Goal: Transaction & Acquisition: Purchase product/service

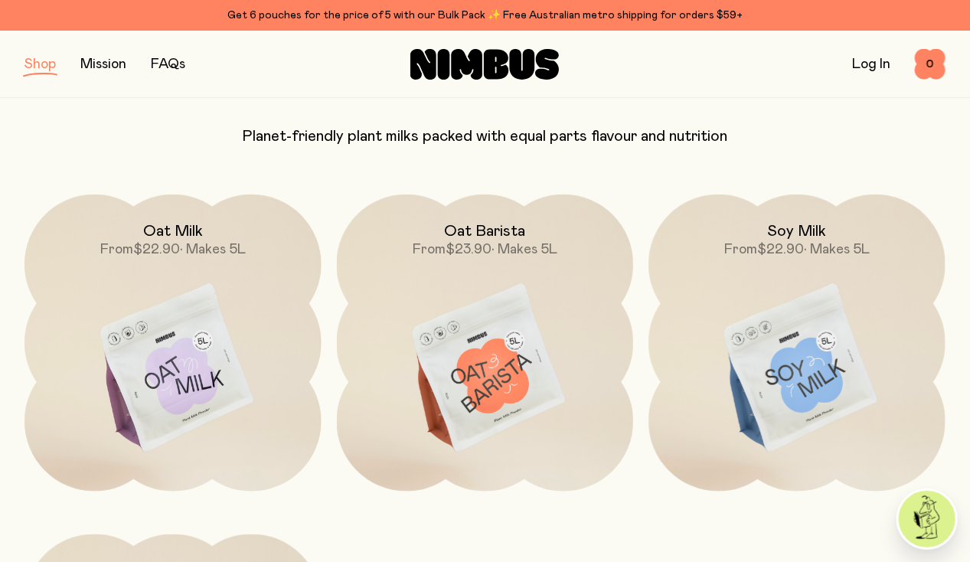
scroll to position [129, 0]
click at [513, 351] on img at bounding box center [485, 370] width 297 height 349
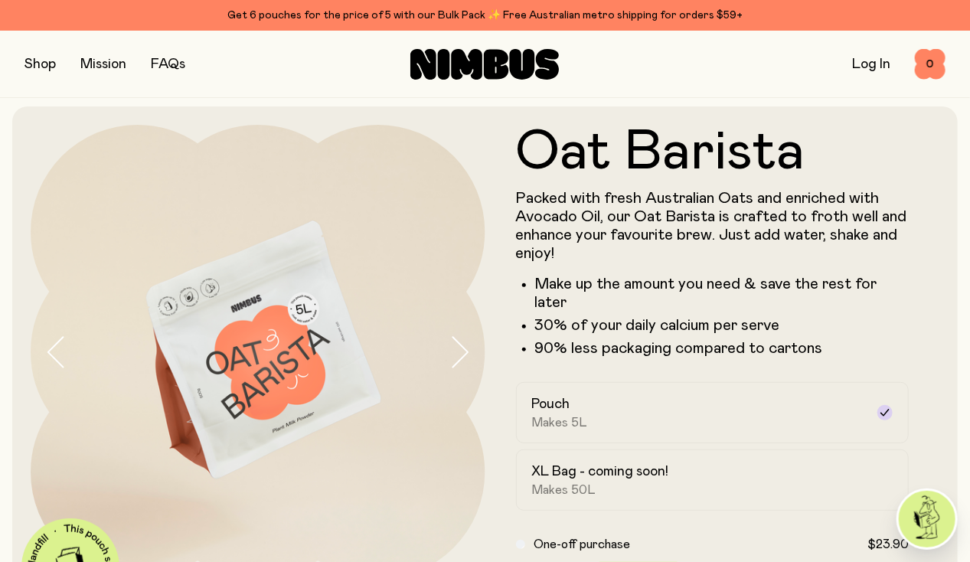
scroll to position [3, 0]
click at [448, 364] on icon "button" at bounding box center [458, 353] width 21 height 32
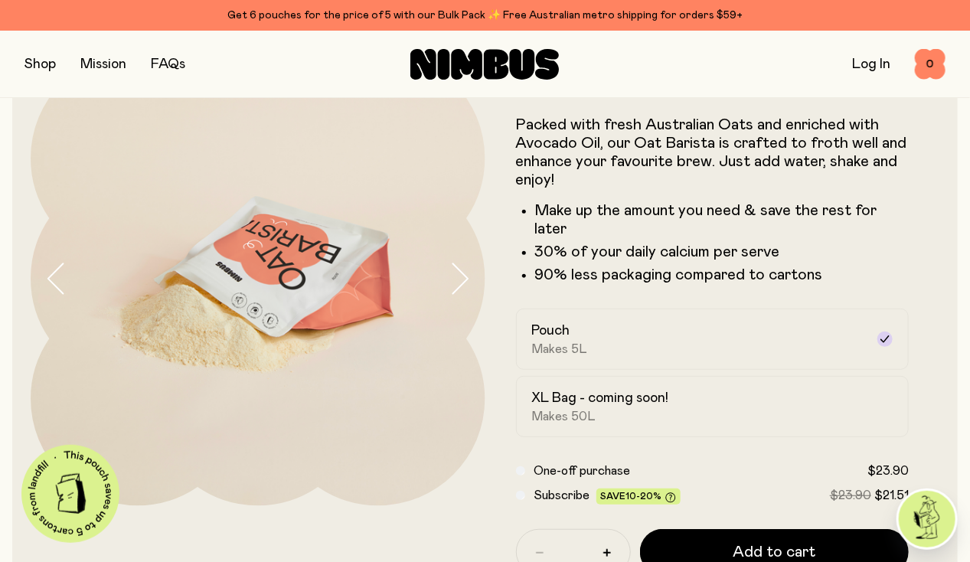
scroll to position [78, 0]
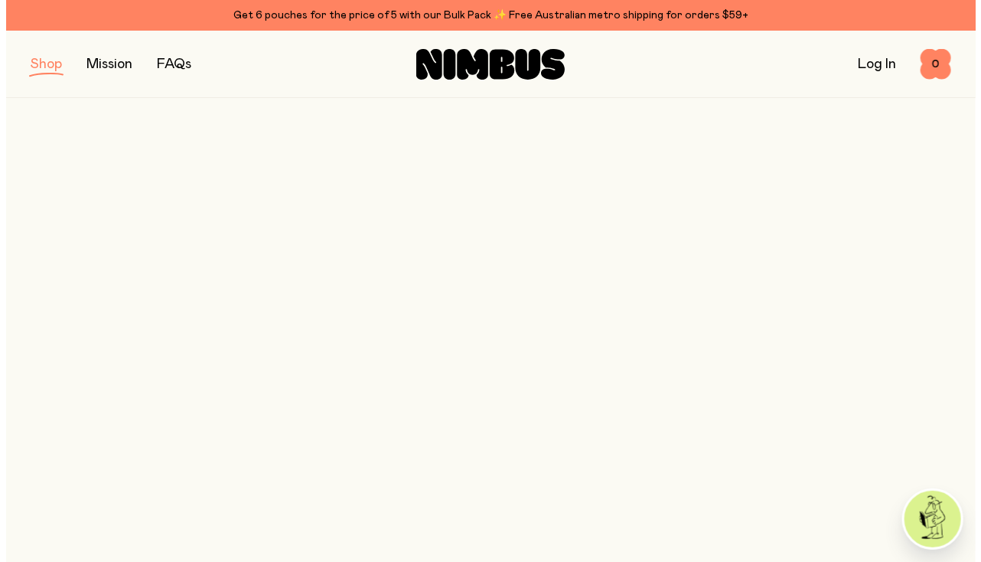
scroll to position [129, 0]
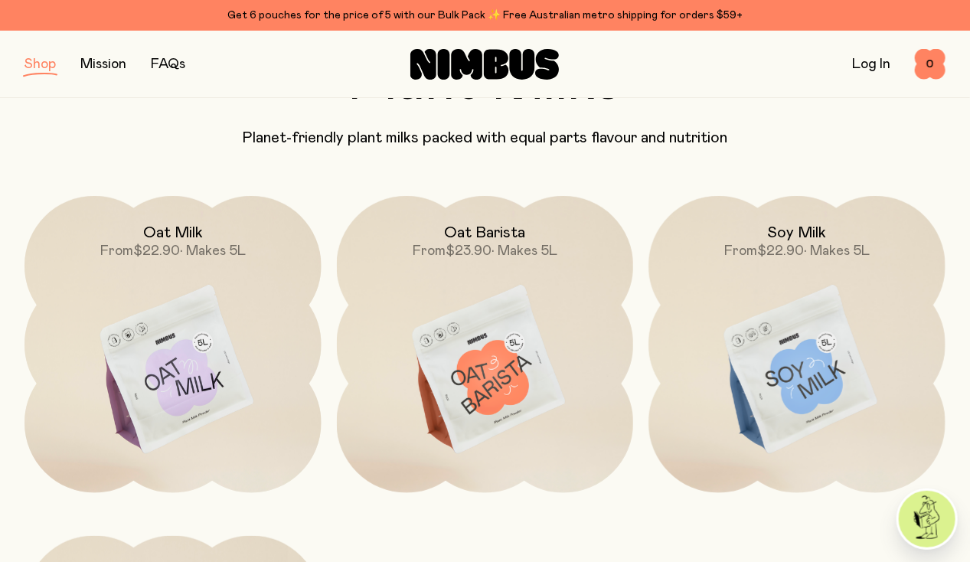
click at [201, 332] on img at bounding box center [172, 370] width 297 height 349
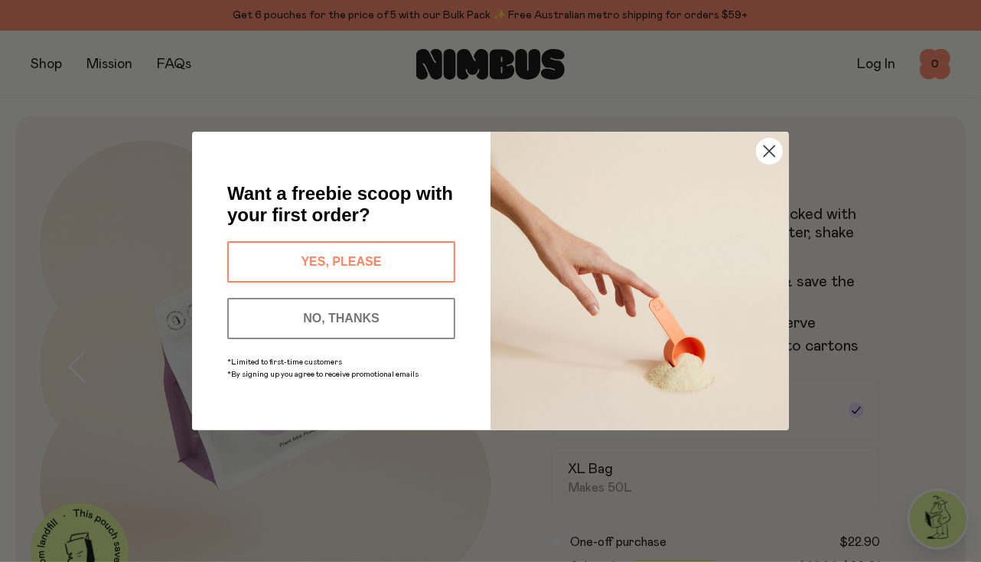
click at [769, 150] on icon "Close dialog" at bounding box center [770, 151] width 11 height 11
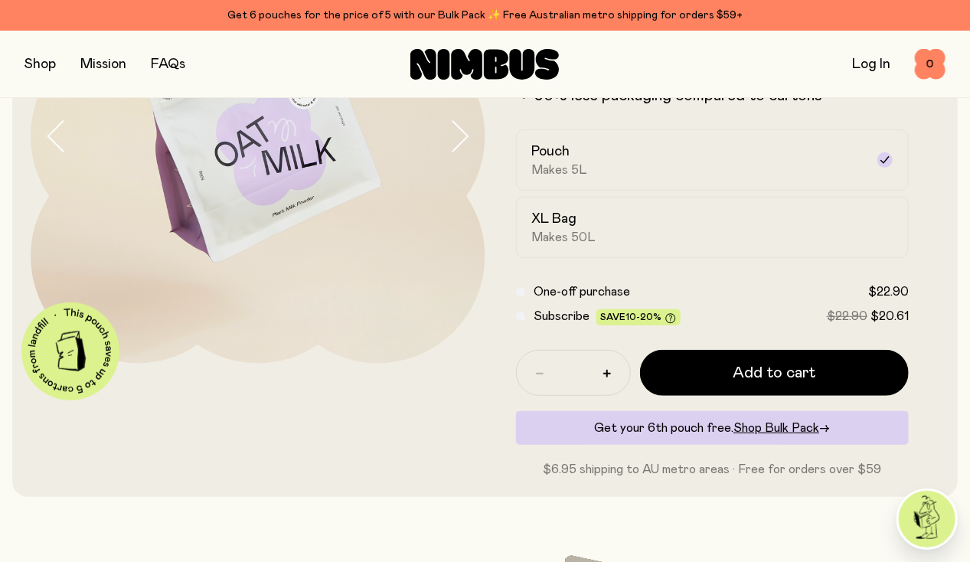
scroll to position [223, 0]
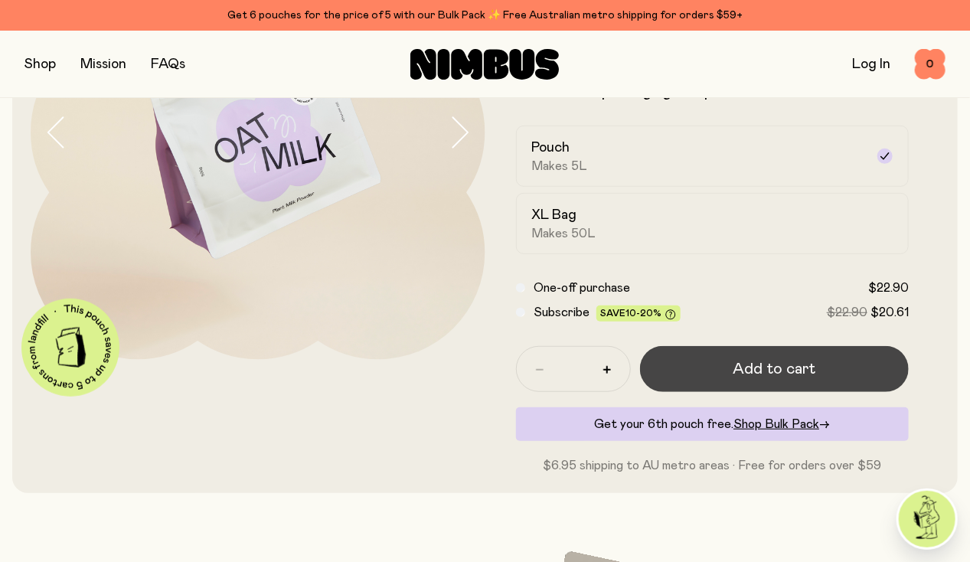
click at [806, 388] on button "Add to cart" at bounding box center [774, 369] width 269 height 46
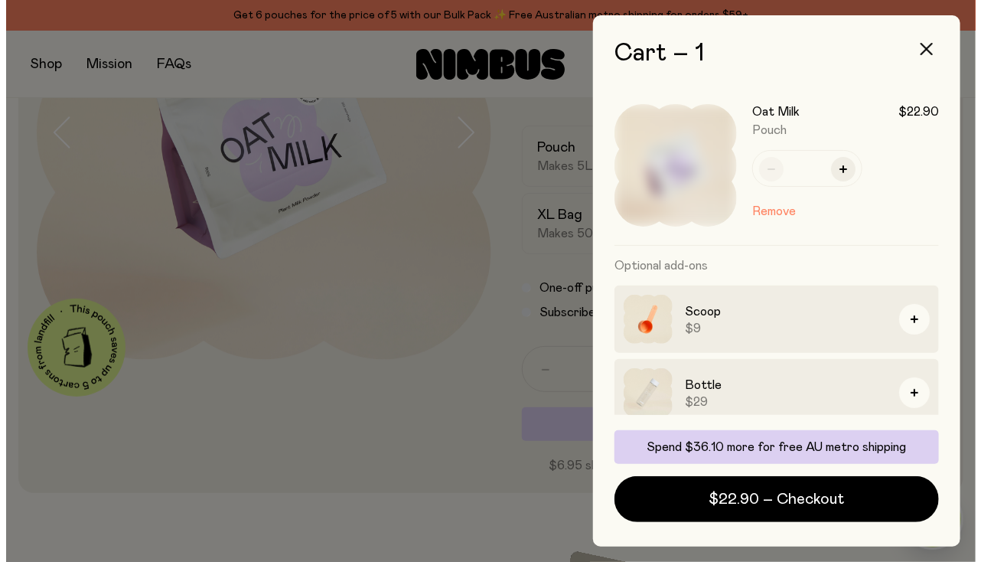
scroll to position [0, 0]
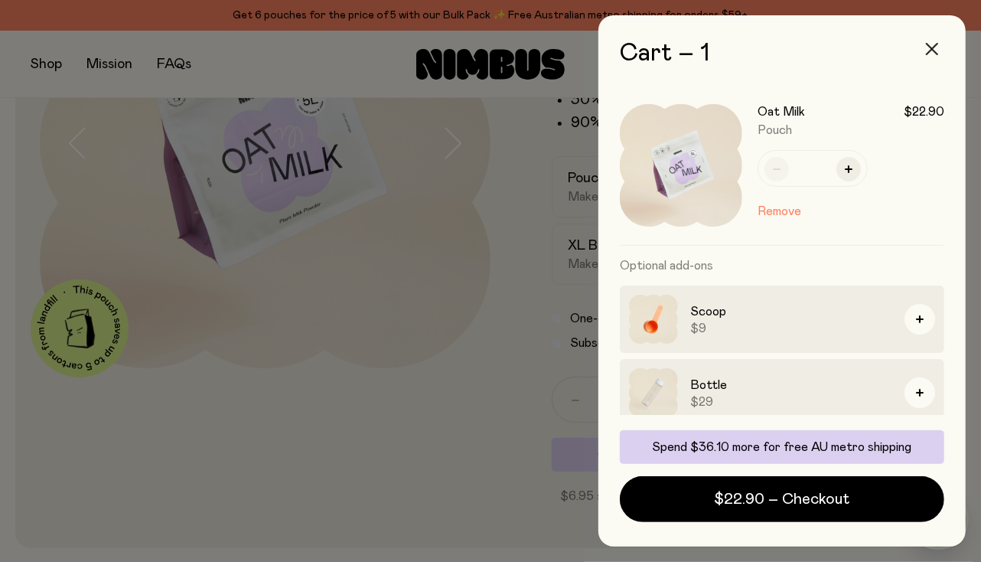
click at [931, 45] on icon "button" at bounding box center [932, 49] width 12 height 12
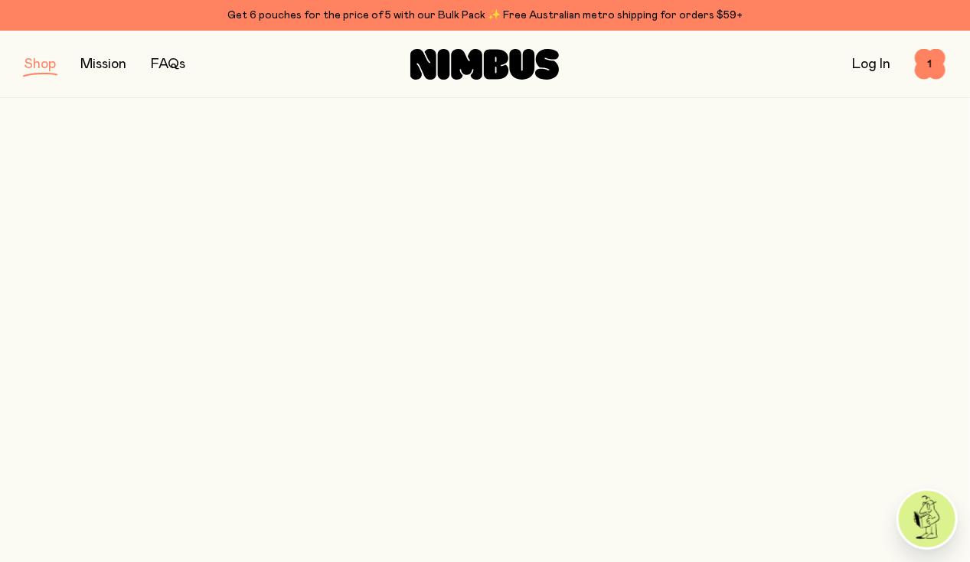
scroll to position [129, 0]
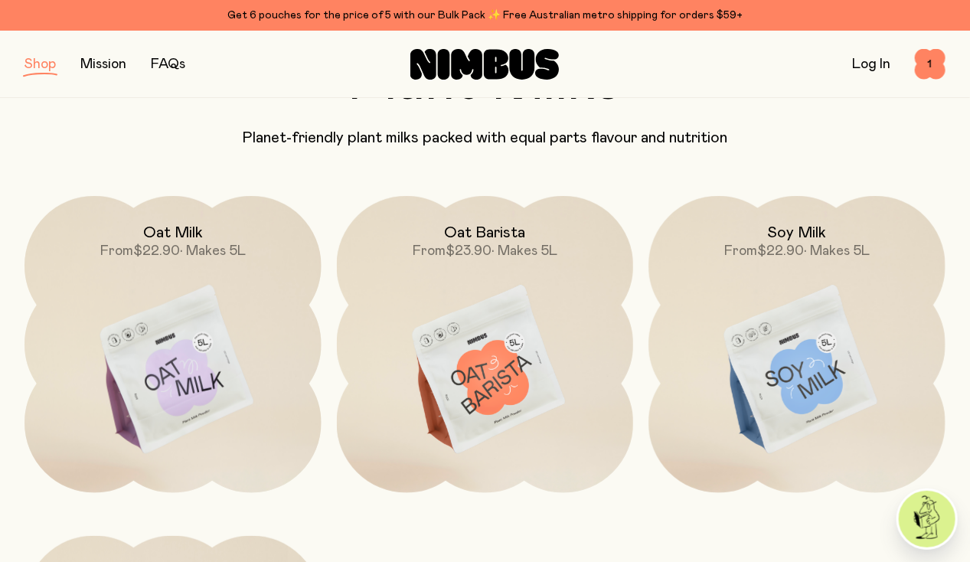
click at [478, 341] on img at bounding box center [485, 370] width 297 height 349
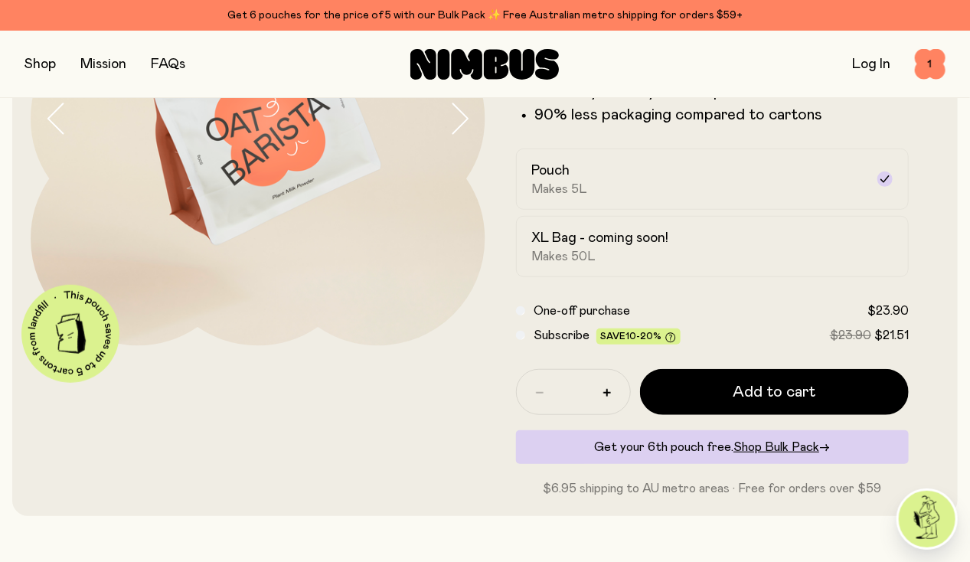
scroll to position [231, 0]
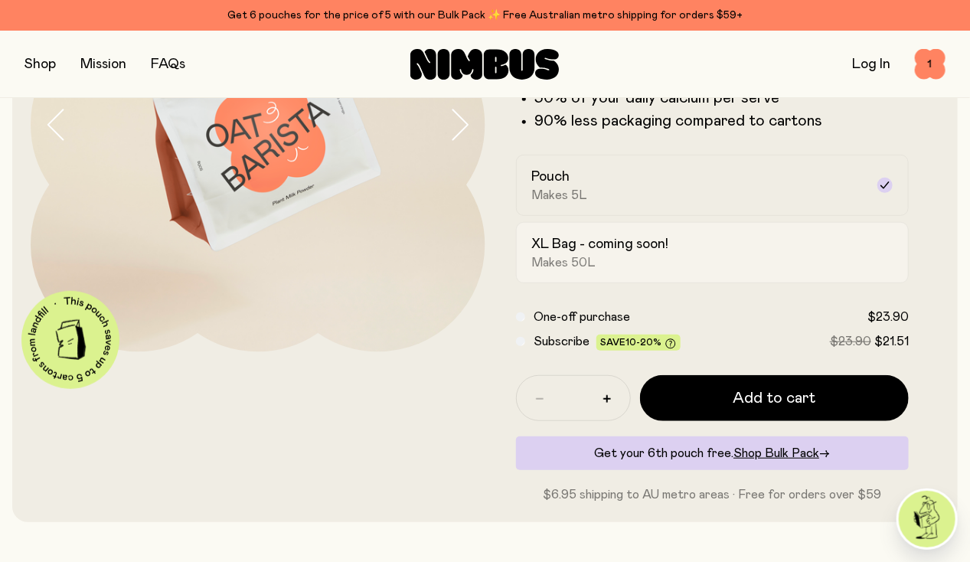
click at [582, 270] on span "Makes 50L" at bounding box center [564, 262] width 64 height 15
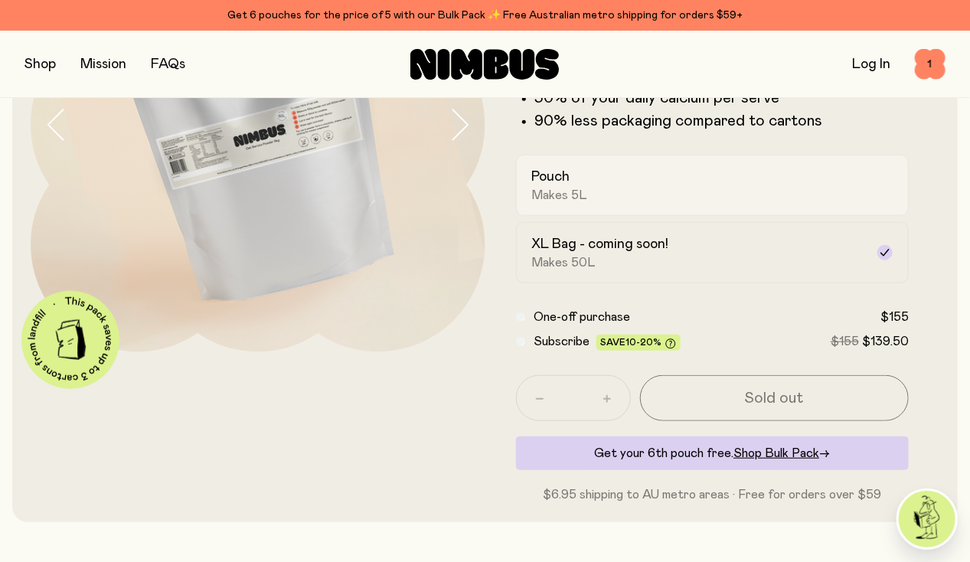
click at [588, 203] on span "Makes 5L" at bounding box center [560, 194] width 56 height 15
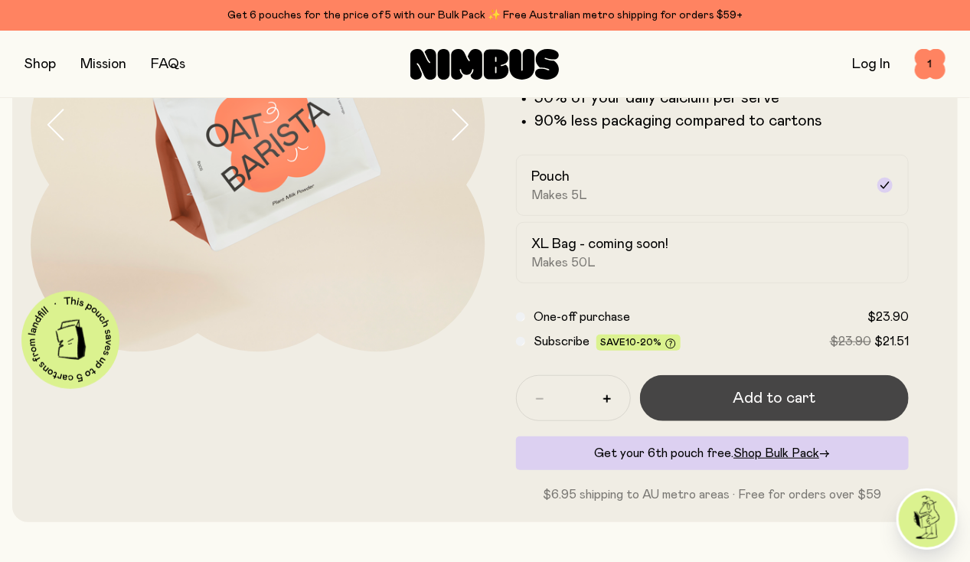
click at [718, 419] on button "Add to cart" at bounding box center [774, 398] width 269 height 46
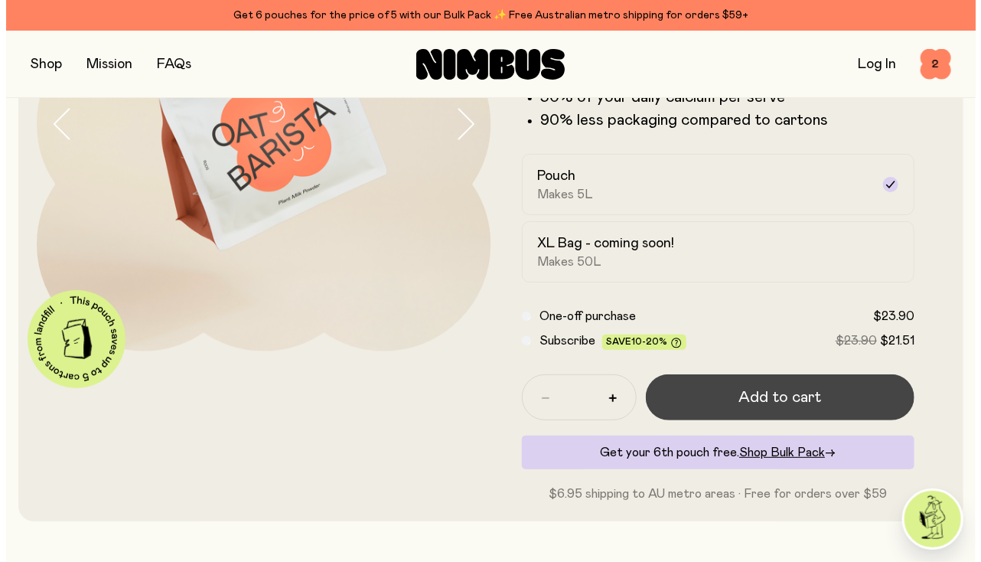
scroll to position [0, 0]
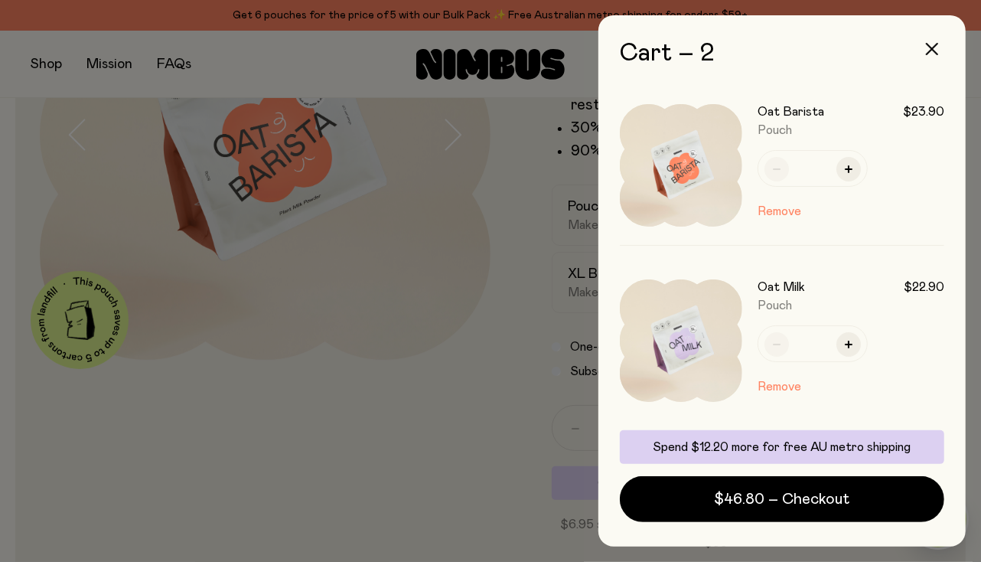
click at [448, 444] on div at bounding box center [490, 281] width 981 height 562
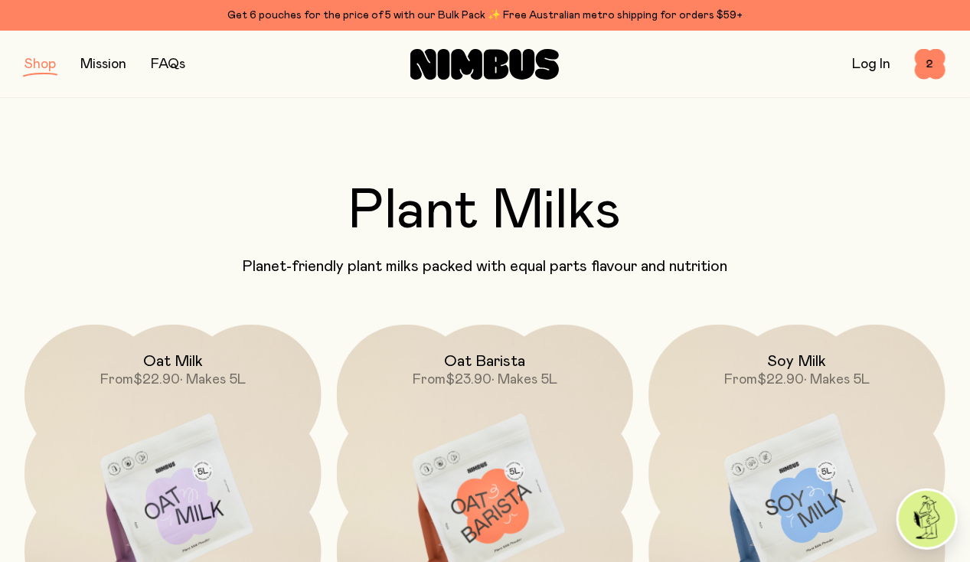
scroll to position [129, 0]
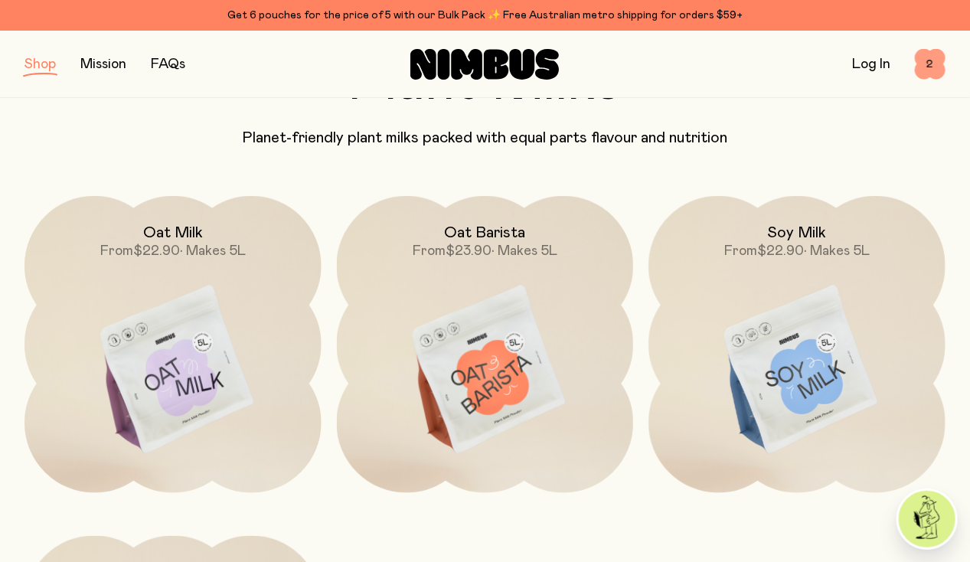
click at [916, 67] on span "2" at bounding box center [930, 64] width 31 height 31
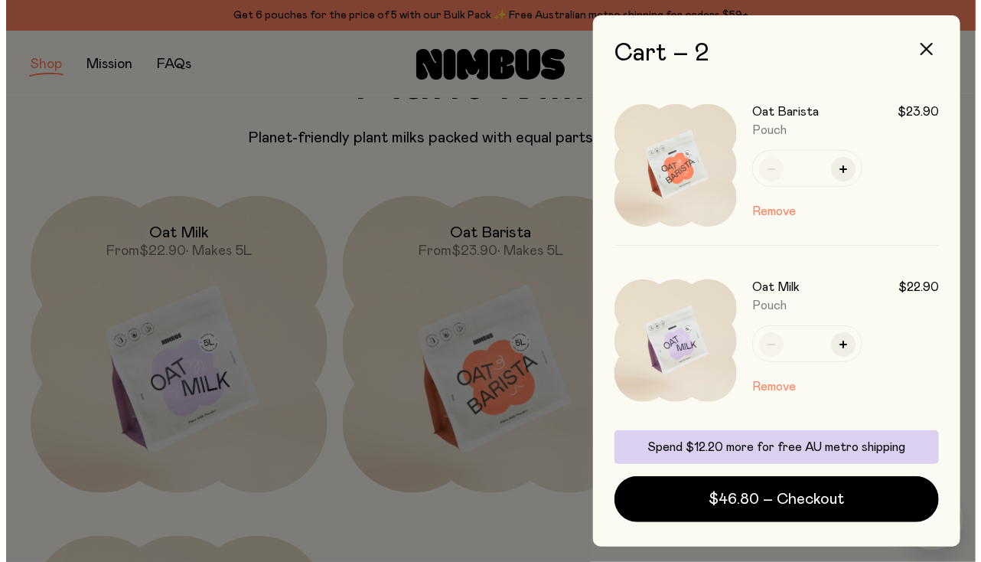
scroll to position [0, 0]
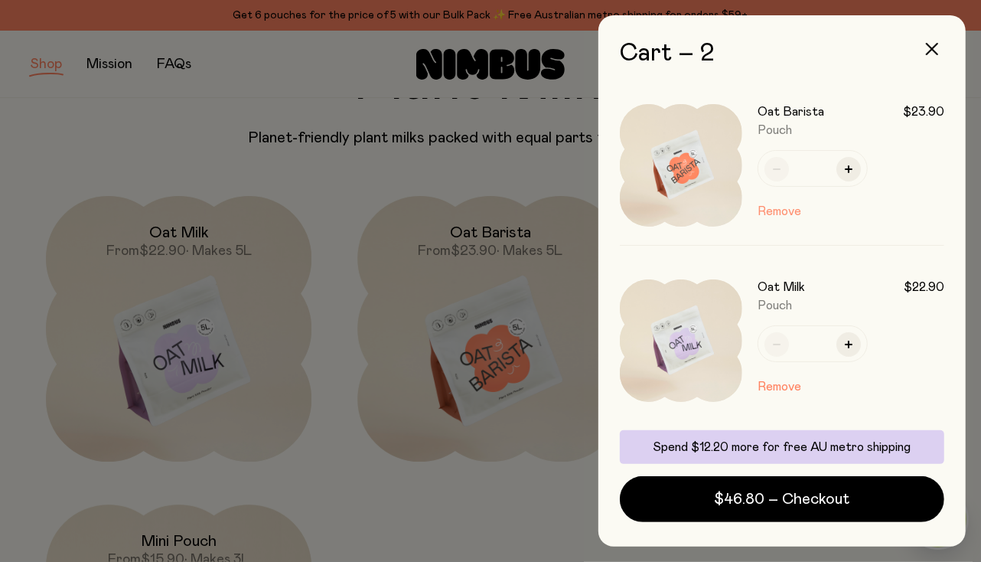
click at [776, 210] on button "Remove" at bounding box center [780, 211] width 44 height 18
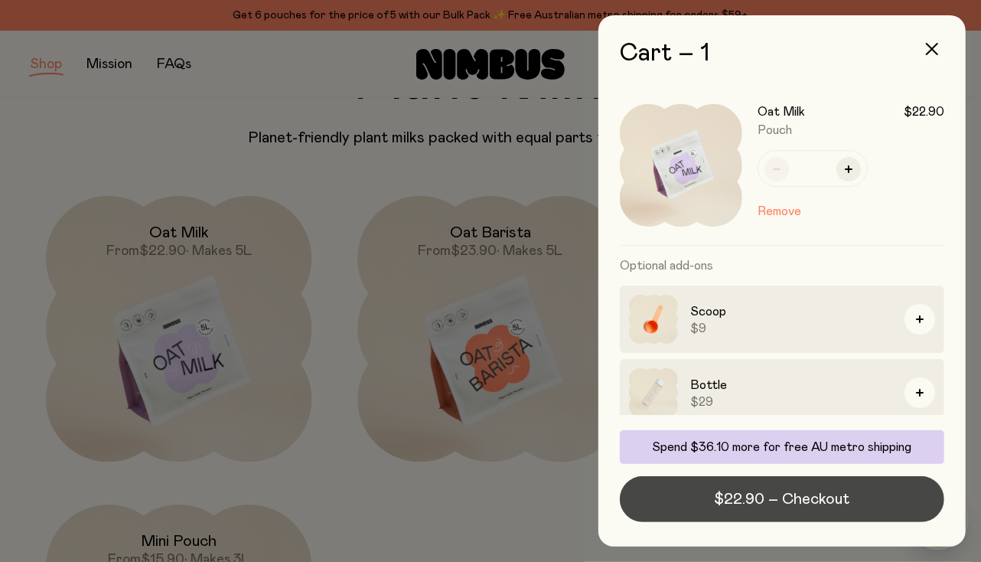
click at [770, 494] on span "$22.90 – Checkout" at bounding box center [782, 498] width 135 height 21
